Goal: Information Seeking & Learning: Learn about a topic

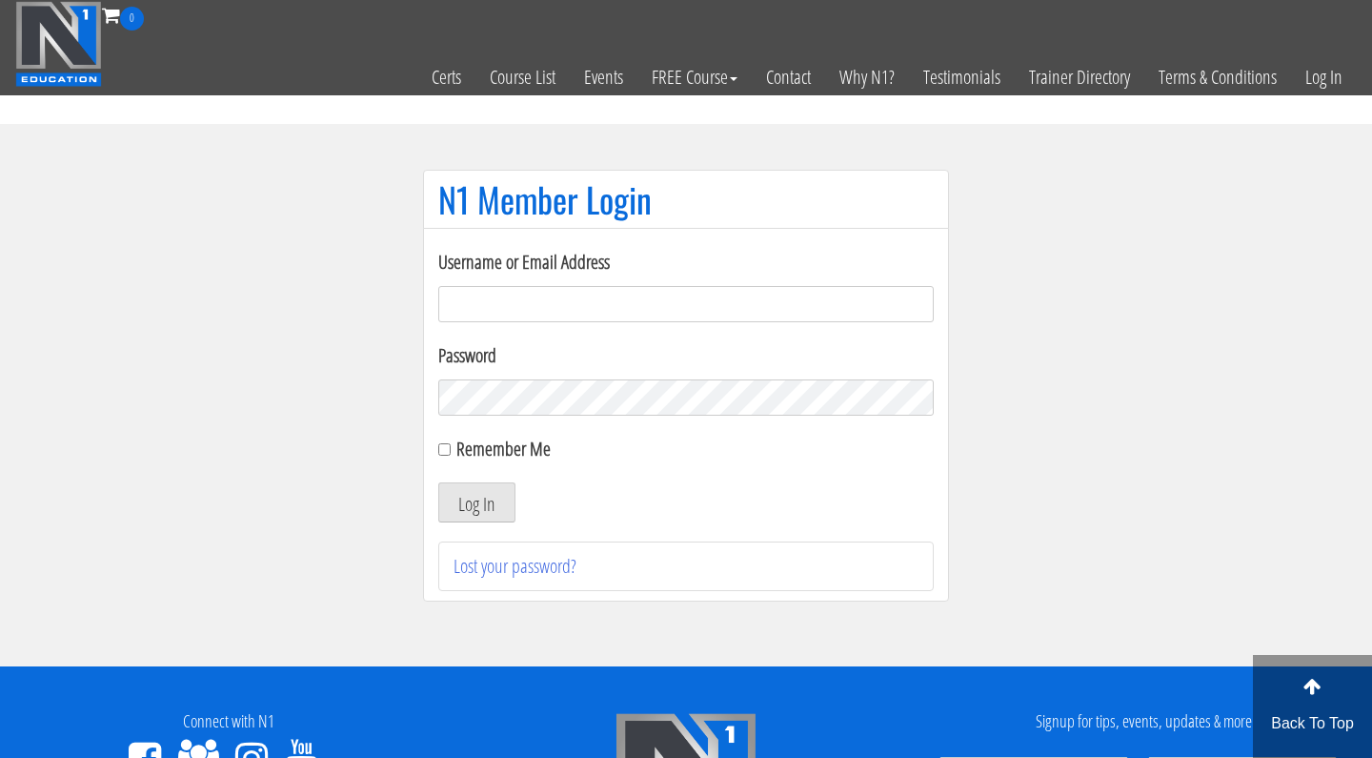
type input "[EMAIL_ADDRESS][DOMAIN_NAME]"
click at [476, 502] on button "Log In" at bounding box center [476, 502] width 77 height 40
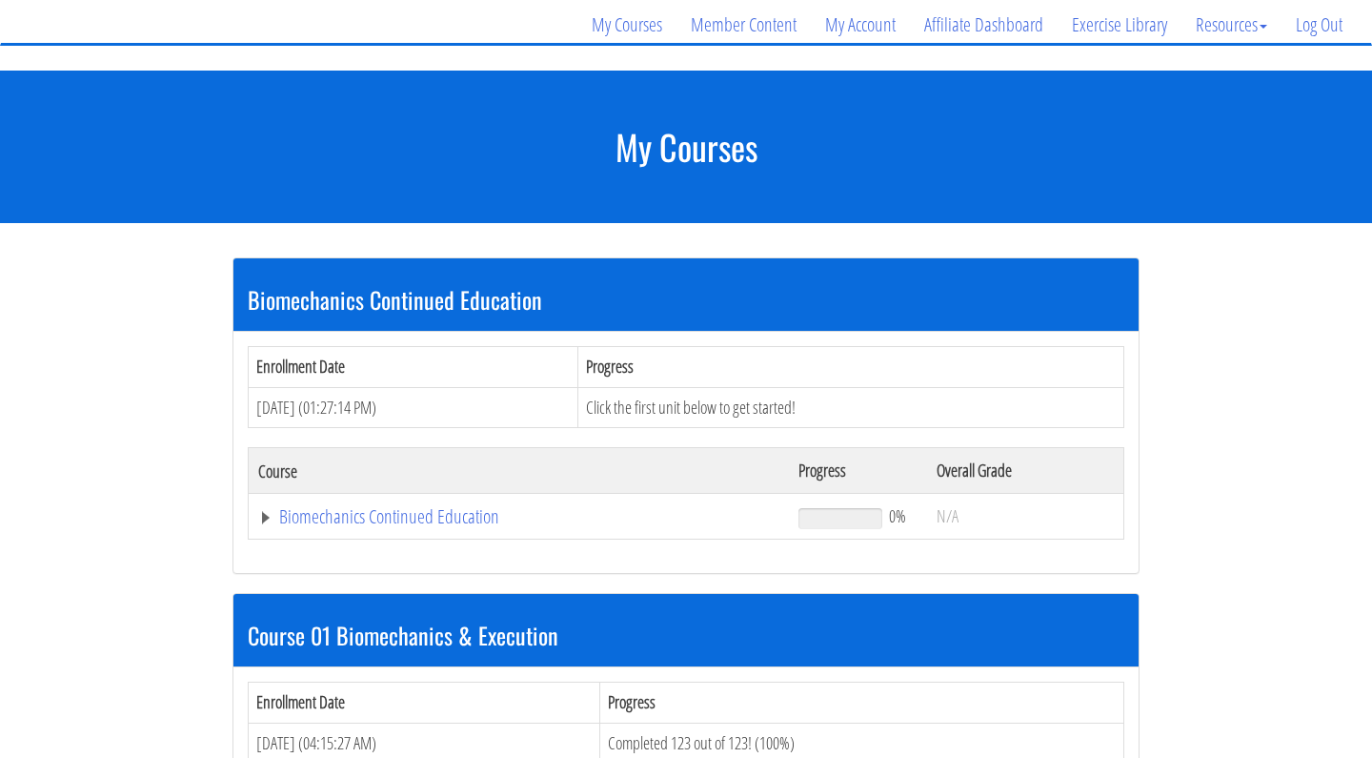
scroll to position [152, 0]
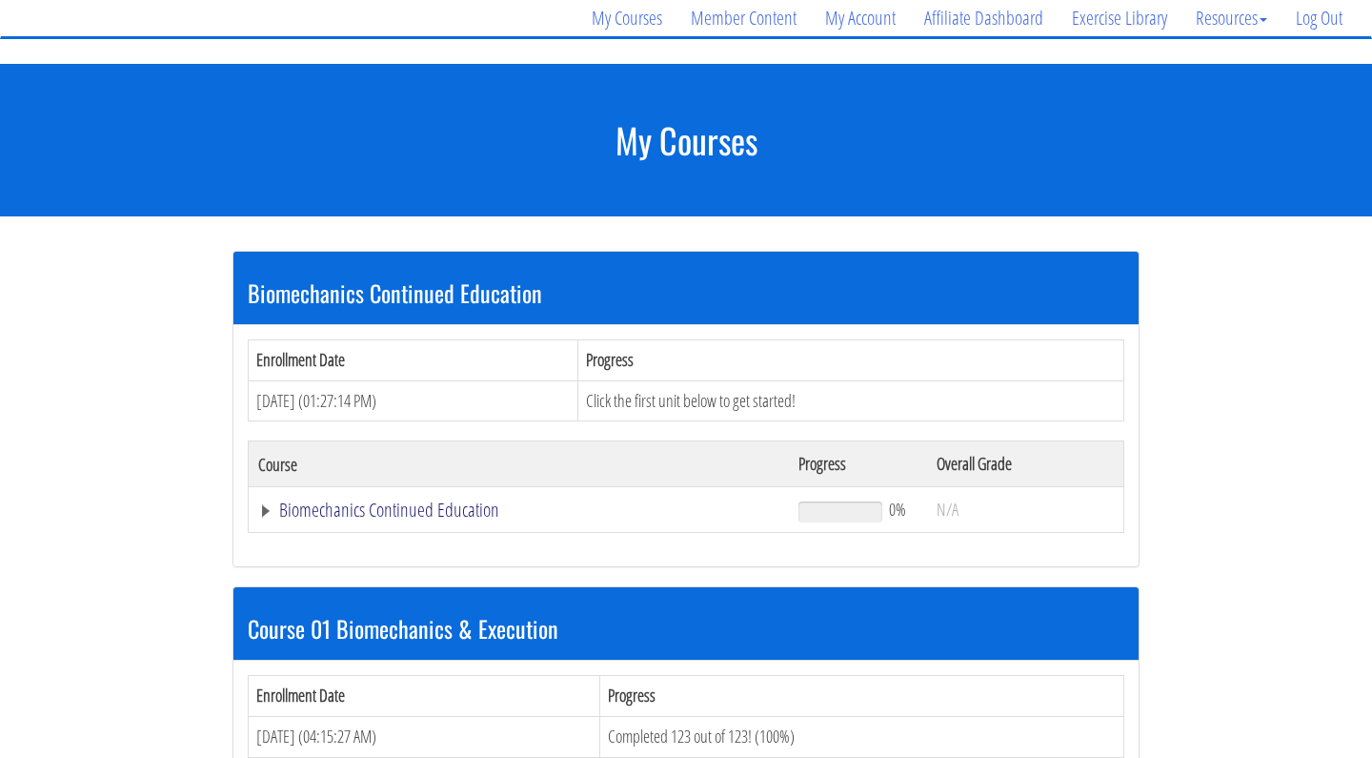
click at [427, 511] on link "Biomechanics Continued Education" at bounding box center [518, 509] width 521 height 19
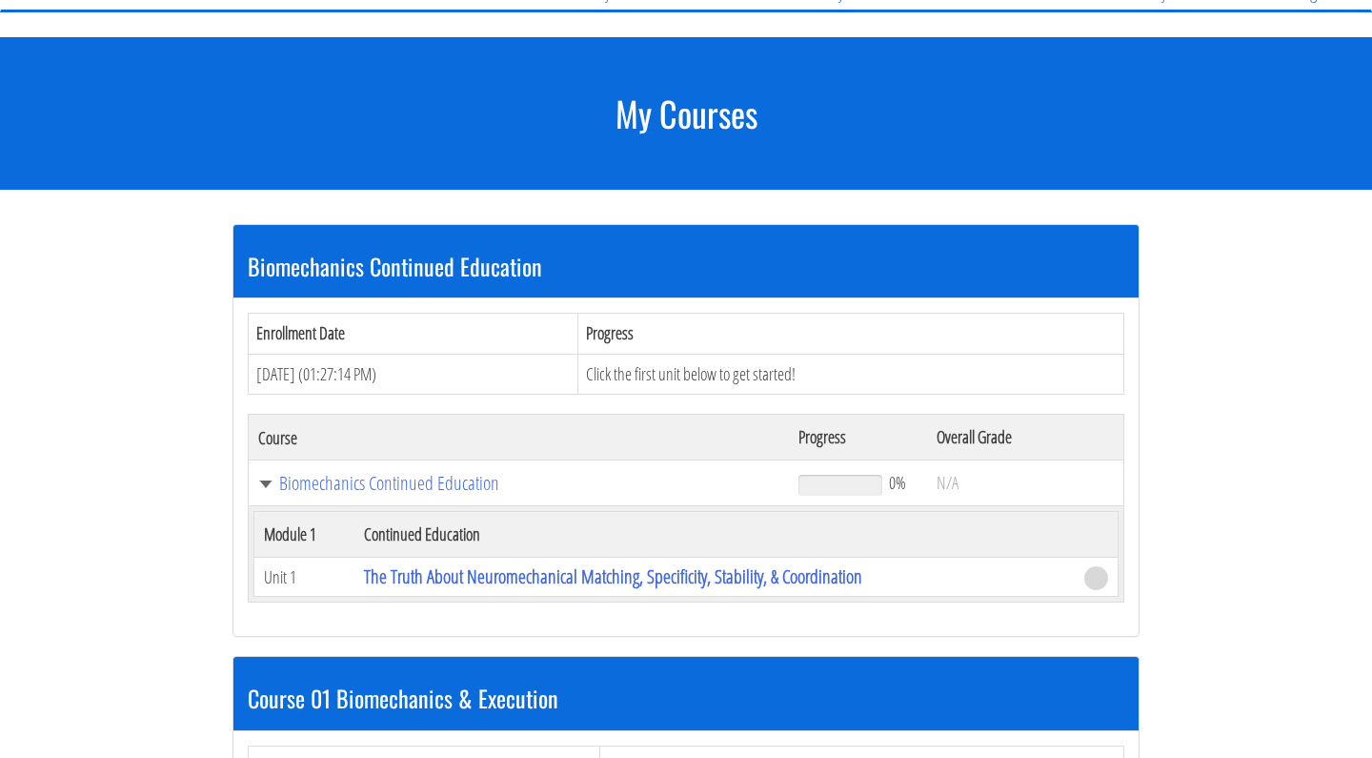
scroll to position [191, 0]
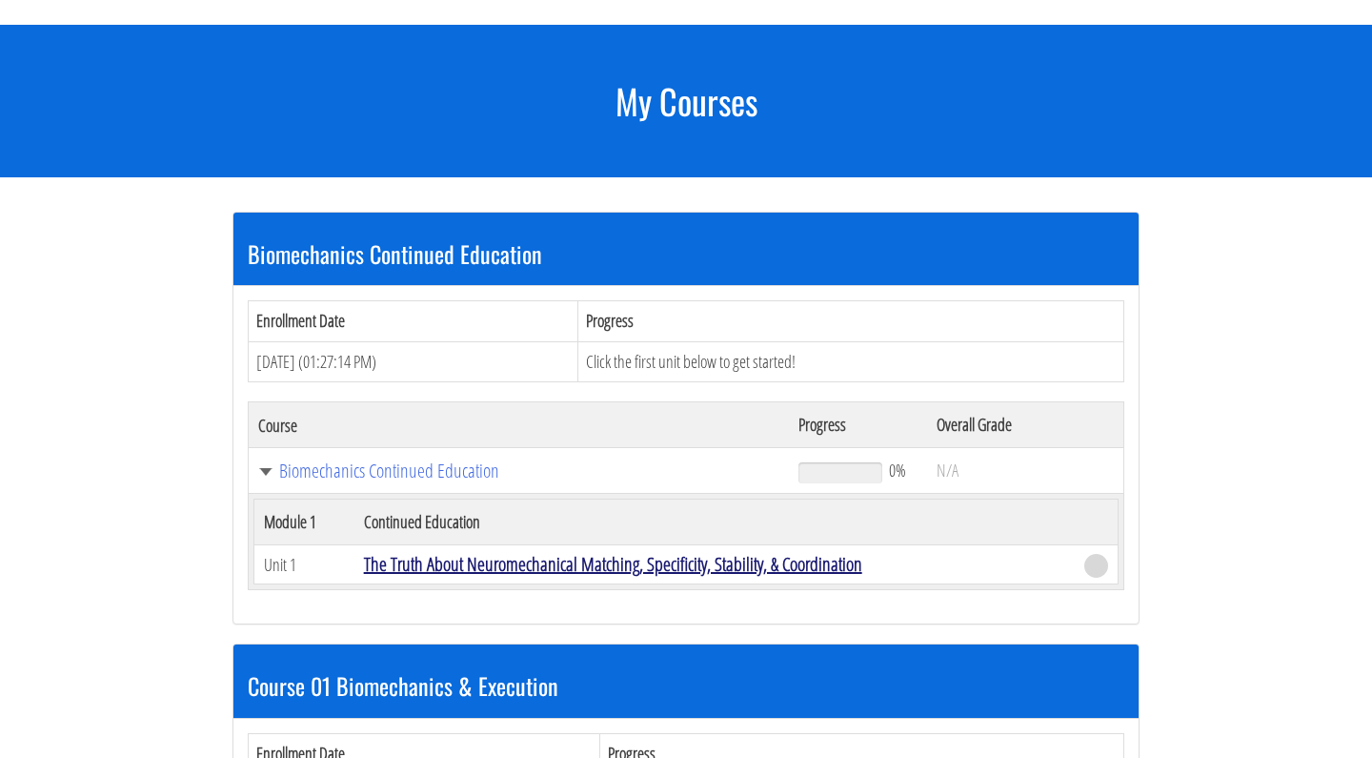
click at [473, 564] on link "The Truth About Neuromechanical Matching, Specificity, Stability, & Coordination" at bounding box center [613, 564] width 498 height 26
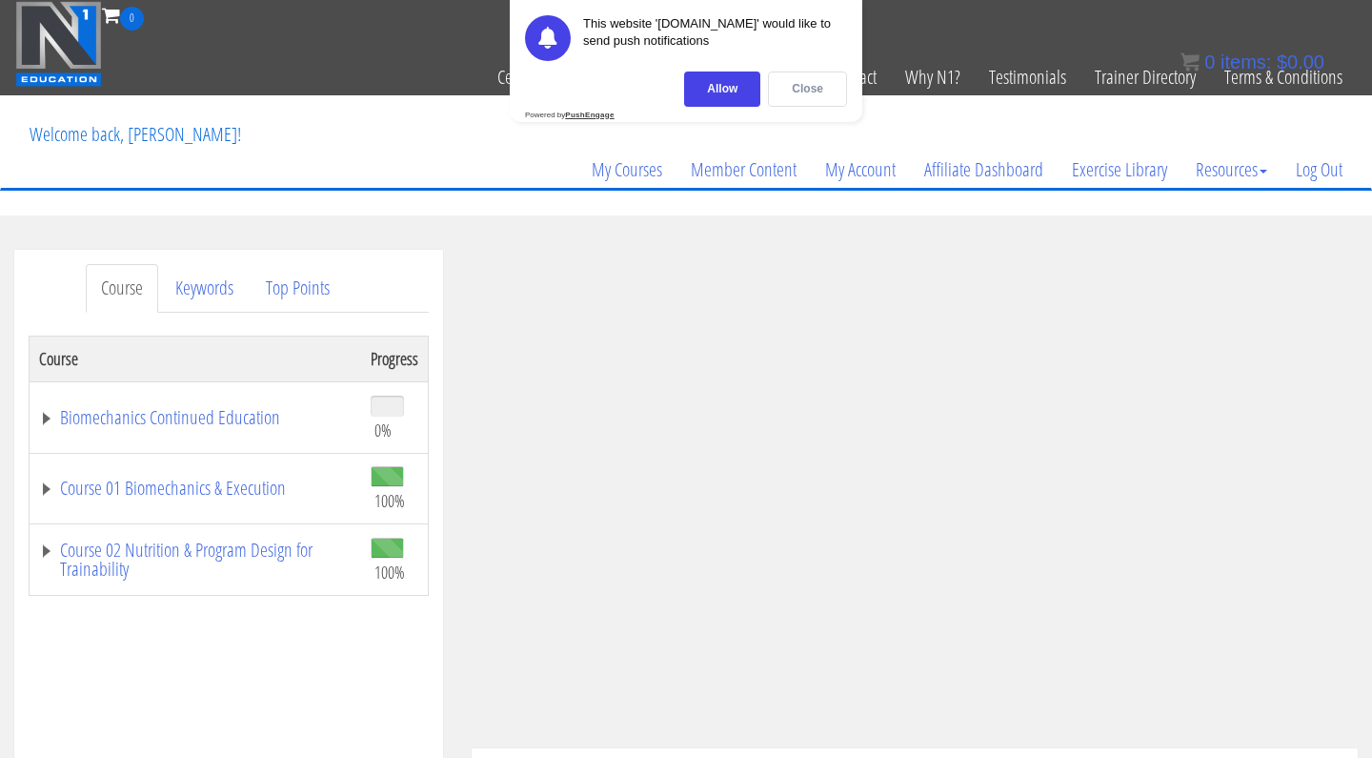
click at [796, 89] on div "Close" at bounding box center [807, 88] width 79 height 35
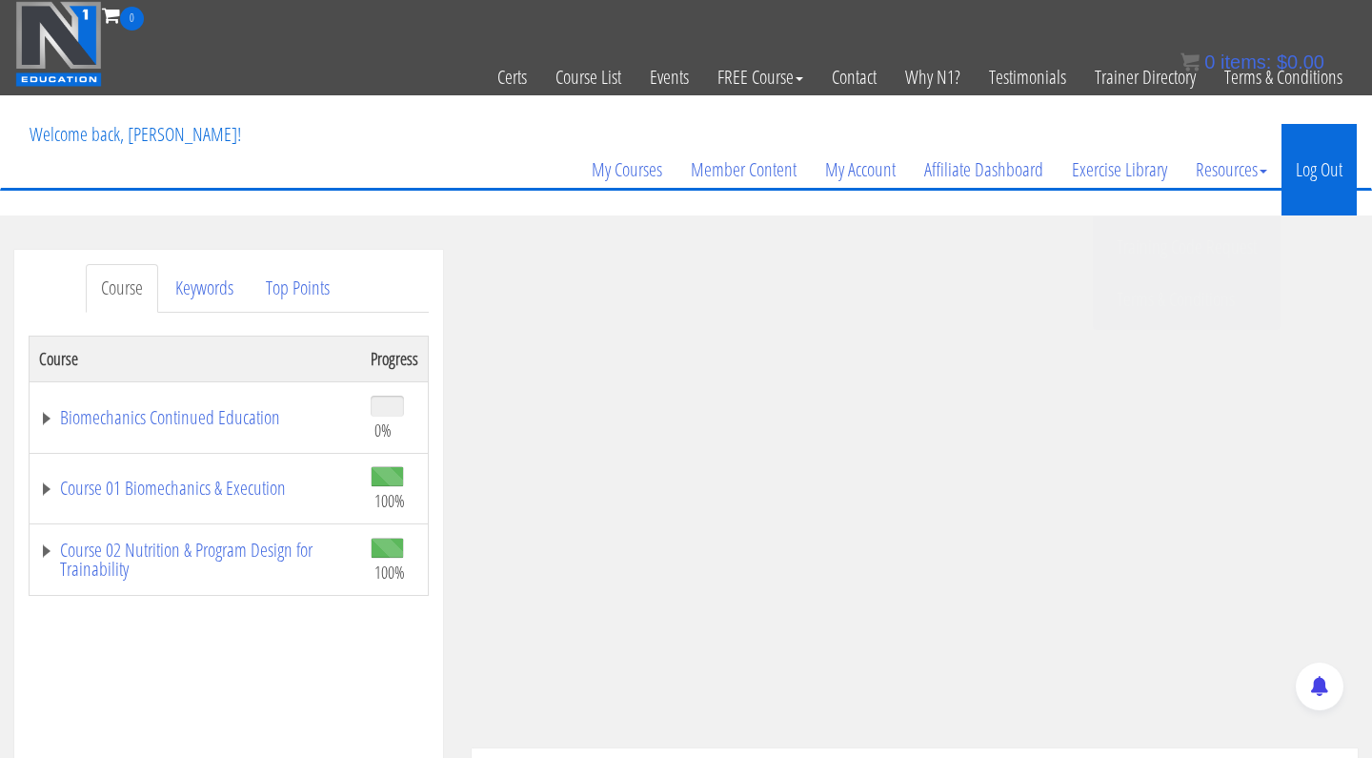
click at [1318, 163] on link "Log Out" at bounding box center [1319, 169] width 75 height 91
